Goal: Task Accomplishment & Management: Use online tool/utility

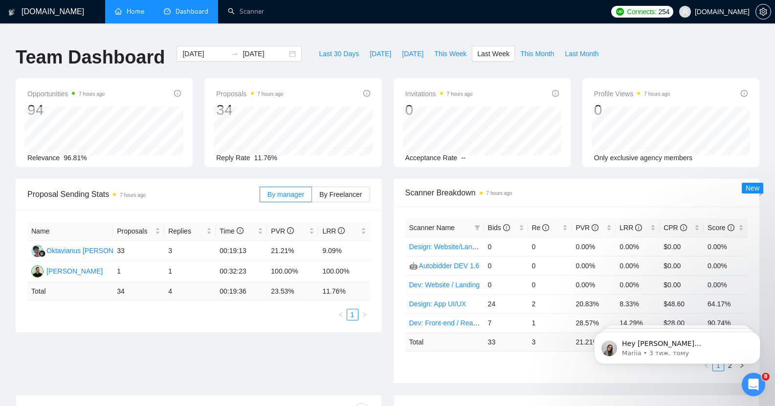
click at [131, 13] on link "Home" at bounding box center [129, 11] width 29 height 8
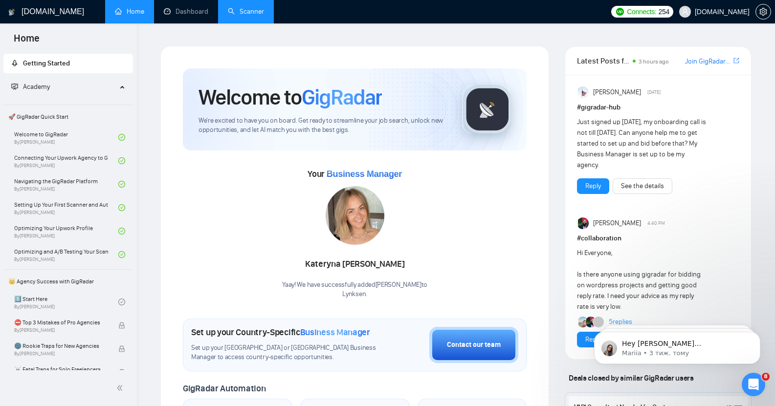
click at [264, 12] on link "Scanner" at bounding box center [246, 11] width 36 height 8
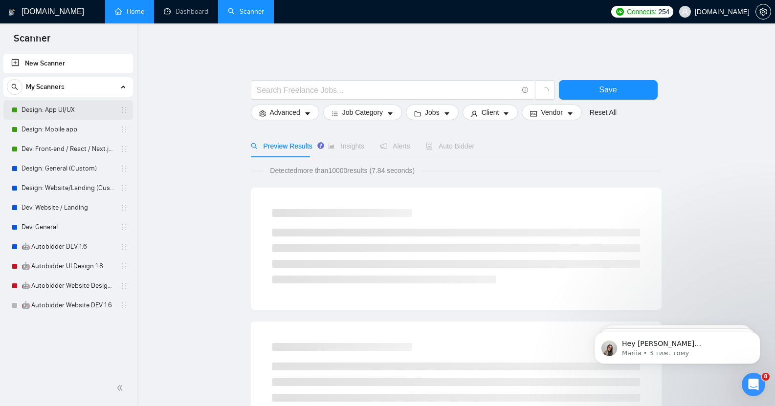
click at [47, 115] on link "Design: App UI/UX" at bounding box center [68, 110] width 93 height 20
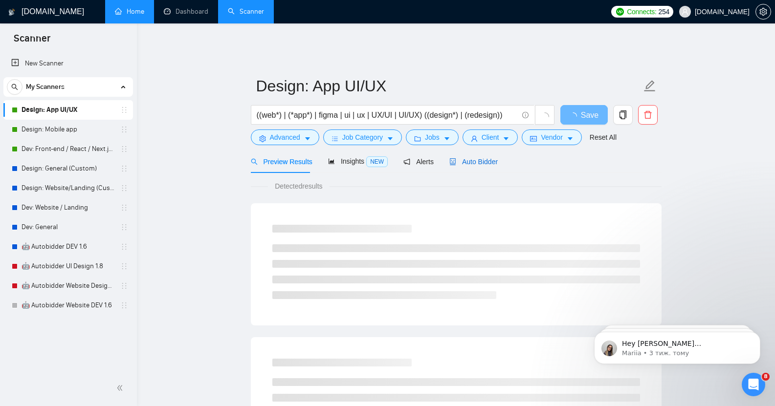
click at [472, 159] on span "Auto Bidder" at bounding box center [473, 162] width 48 height 8
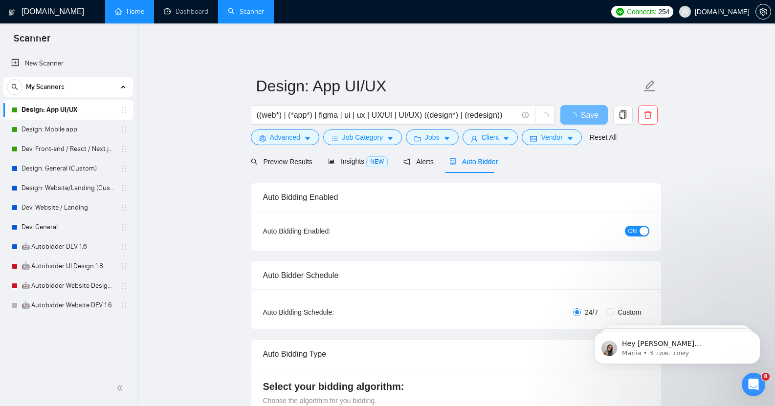
checkbox input "true"
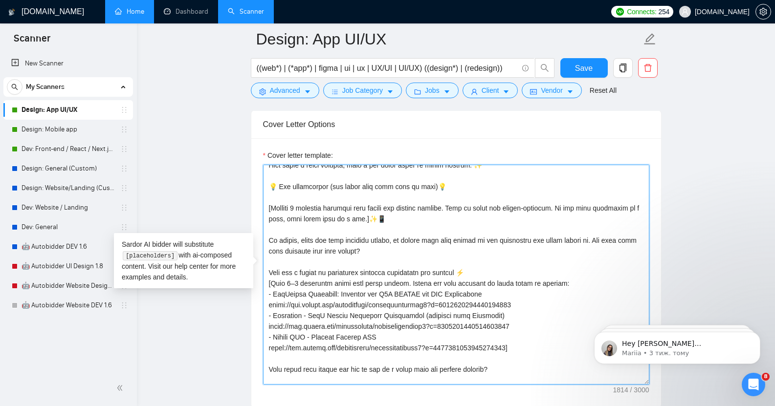
scroll to position [129, 0]
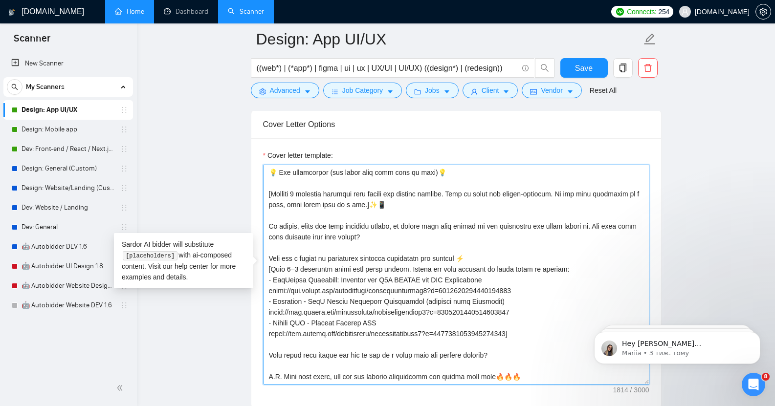
drag, startPoint x: 269, startPoint y: 167, endPoint x: 549, endPoint y: 361, distance: 340.2
click at [549, 361] on textarea "Cover letter template:" at bounding box center [456, 275] width 386 height 220
